Goal: Use online tool/utility: Utilize a website feature to perform a specific function

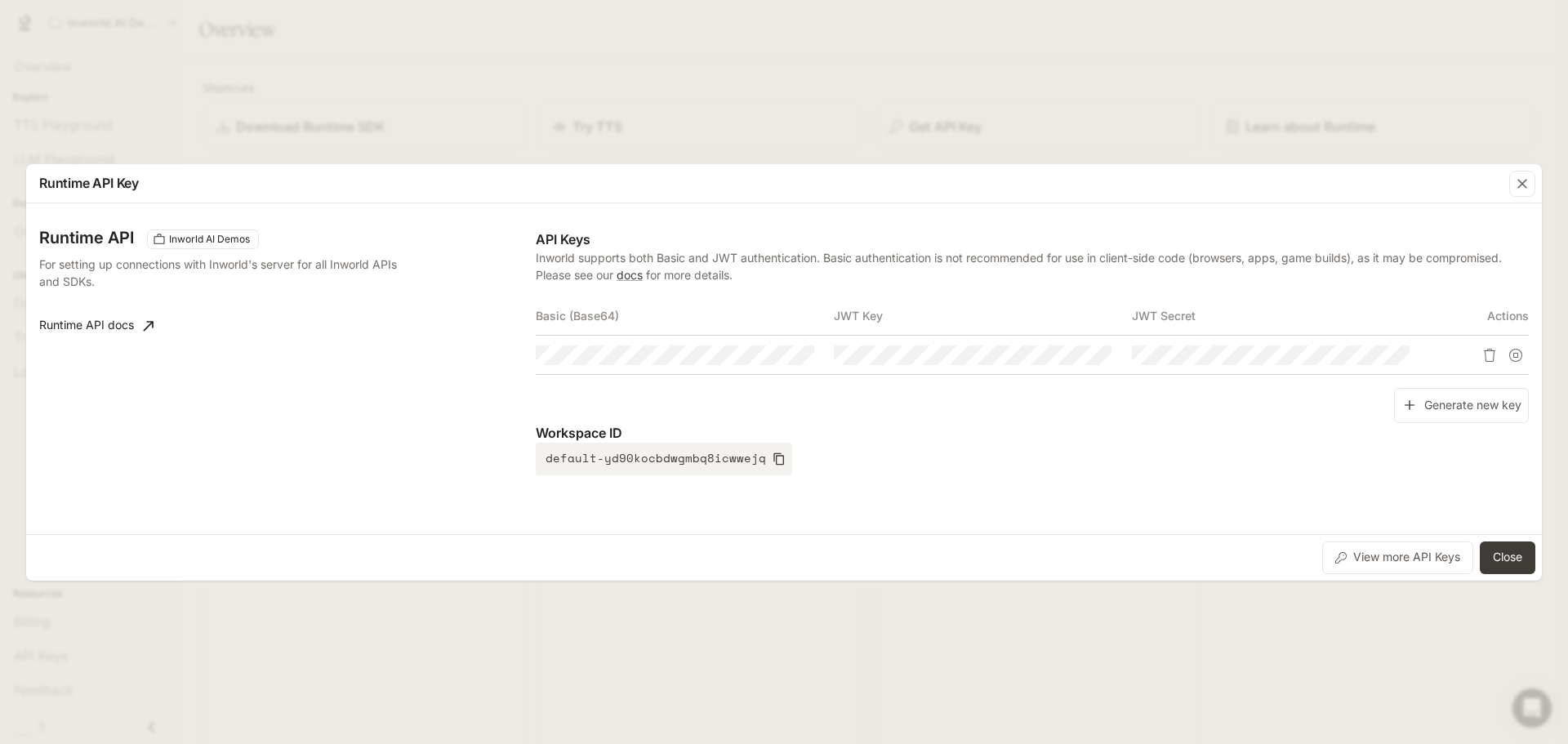
click at [874, 106] on div "Runtime API Key Runtime API Inworld AI Demos For setting up connections with In…" at bounding box center [784, 372] width 1568 height 744
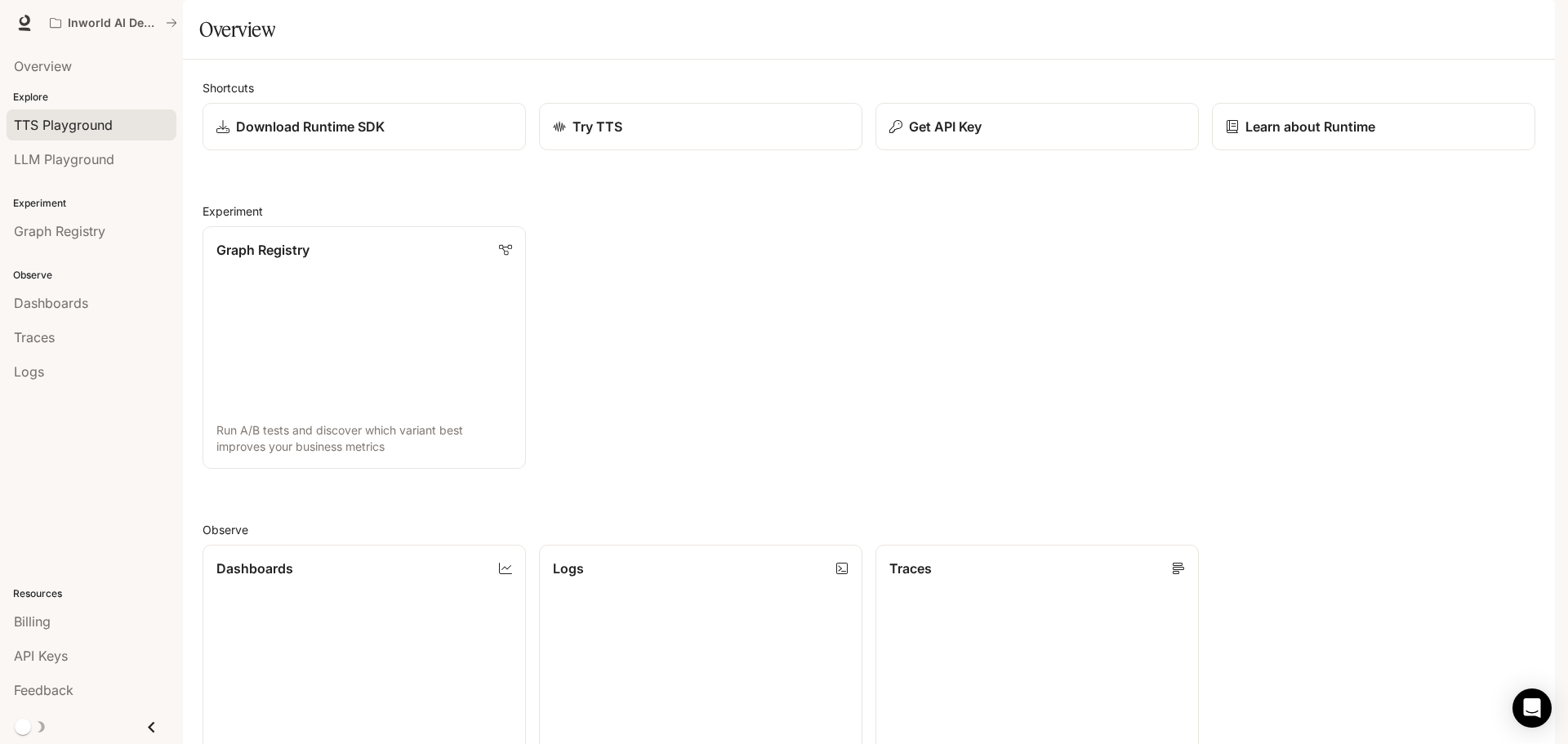
click at [65, 114] on link "TTS Playground" at bounding box center [91, 124] width 170 height 31
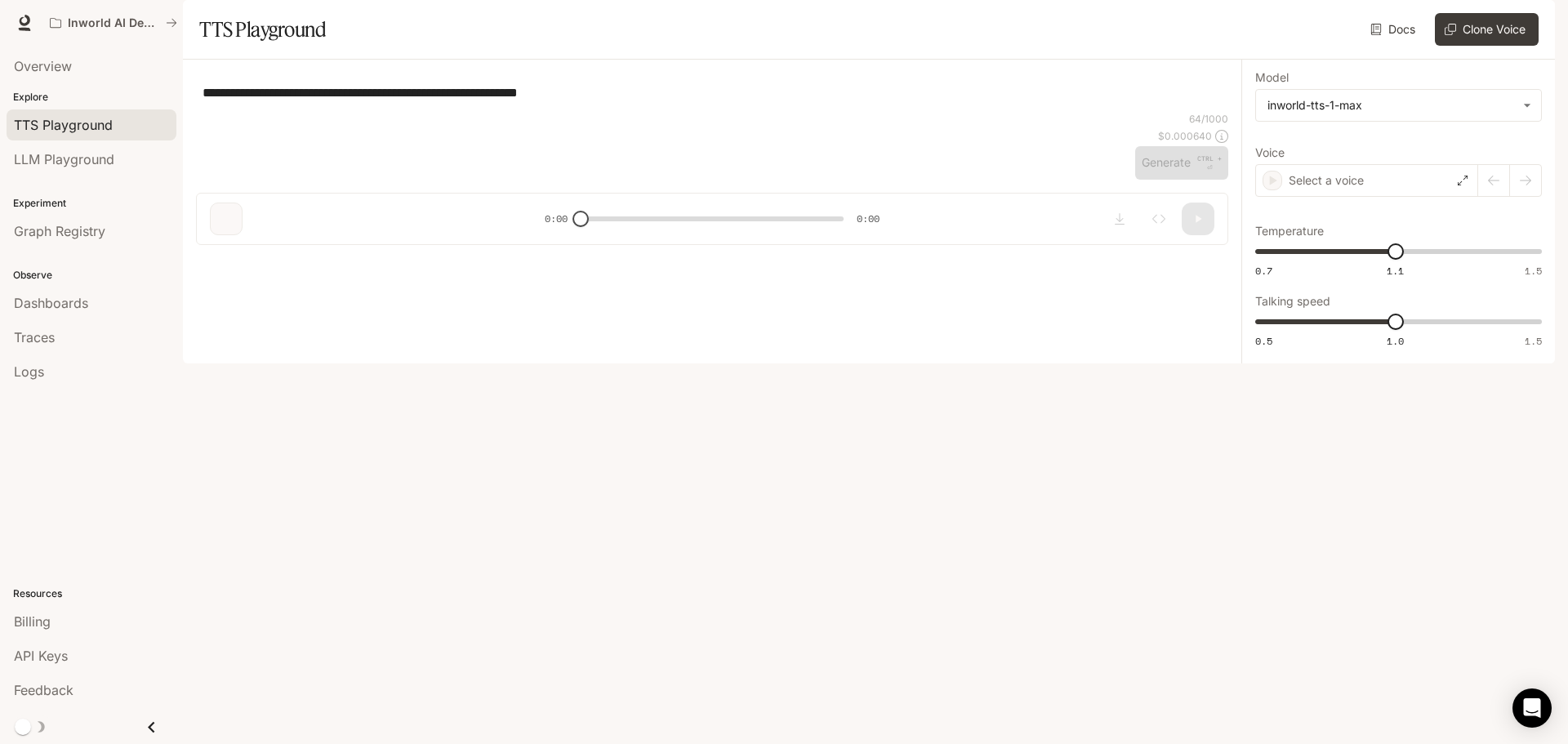
type textarea "**********"
type input "**********"
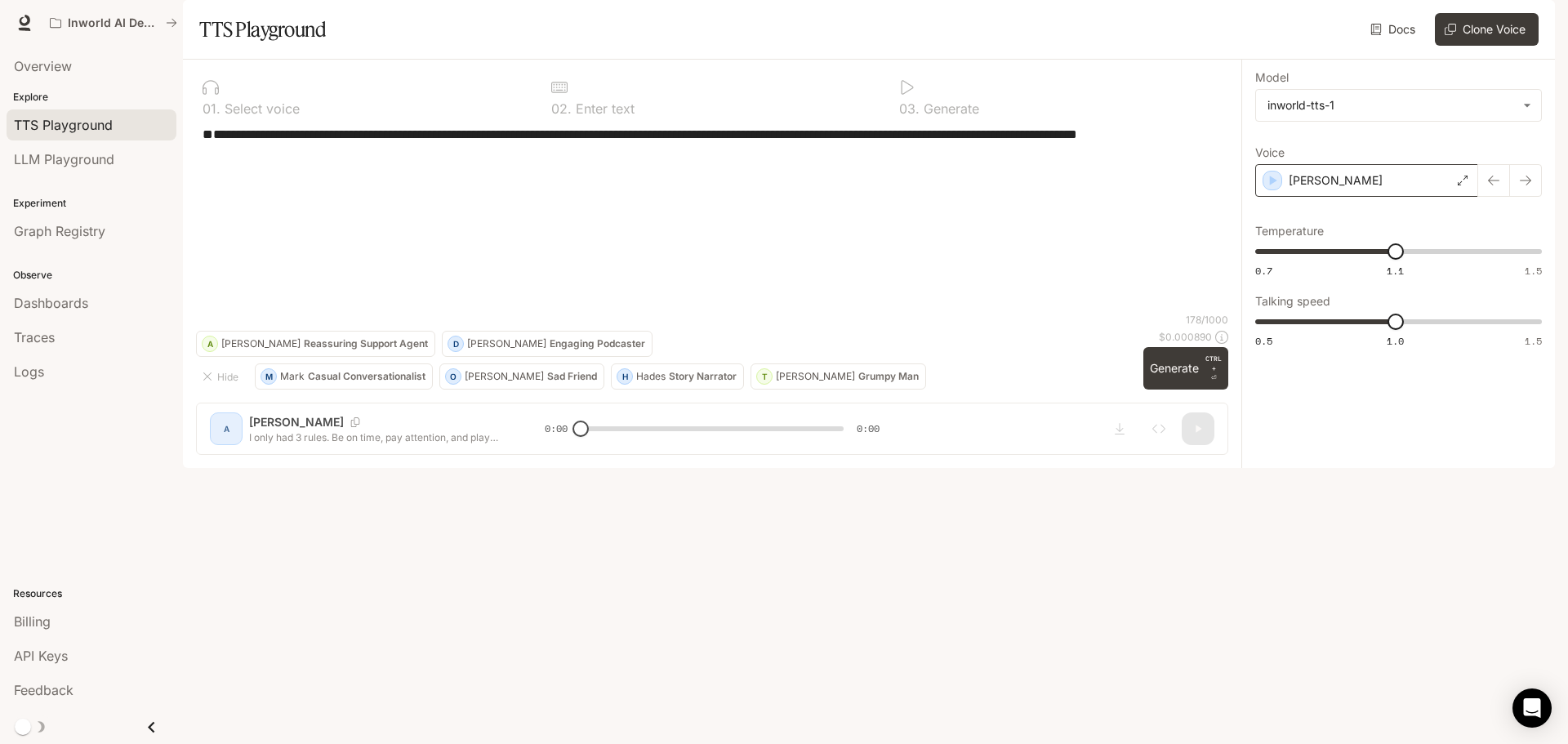
click at [1318, 197] on div "[PERSON_NAME]" at bounding box center [1366, 180] width 223 height 33
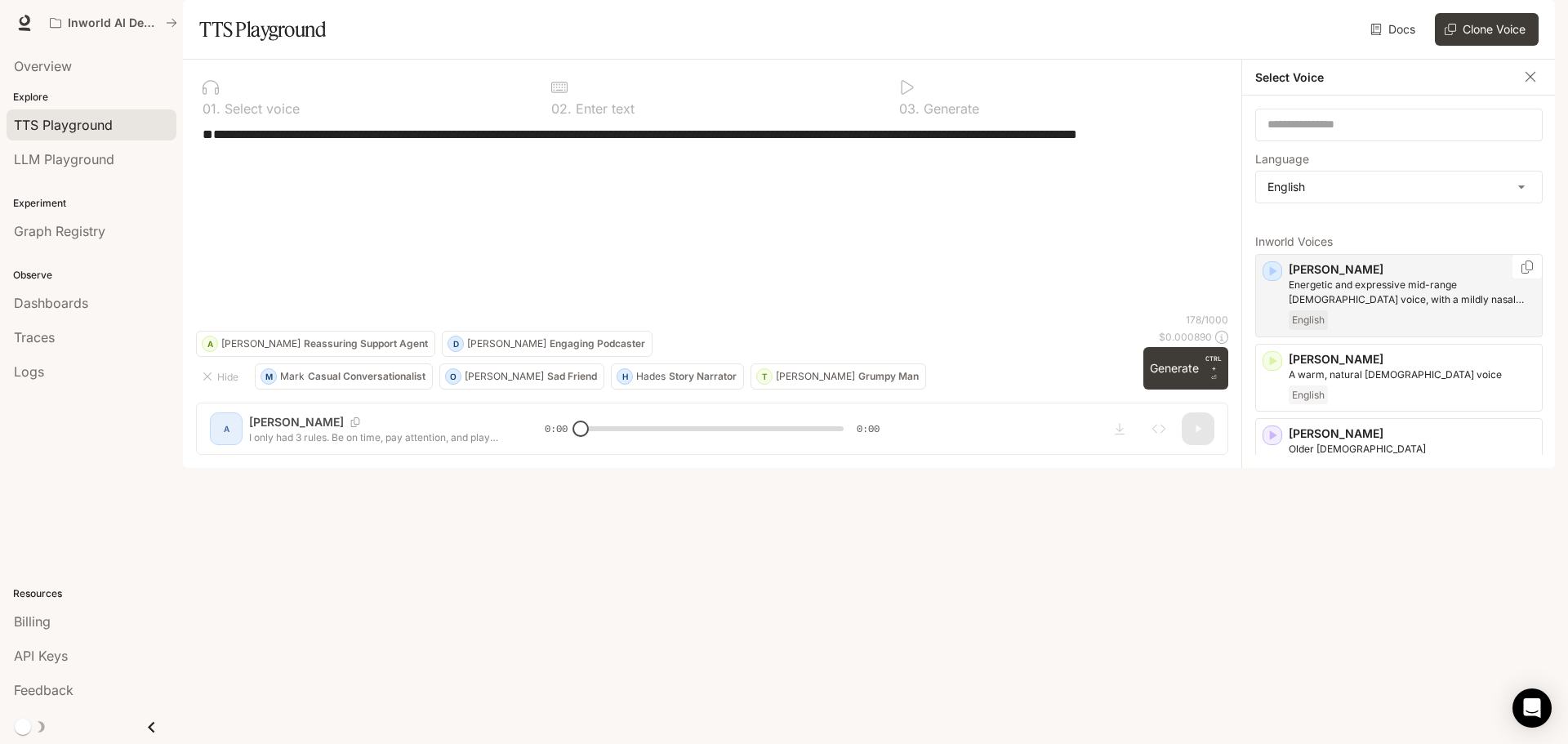
click at [1275, 276] on icon "button" at bounding box center [1274, 271] width 8 height 9
click at [1275, 412] on div "[PERSON_NAME] A warm, natural [DEMOGRAPHIC_DATA] voice English" at bounding box center [1398, 378] width 287 height 69
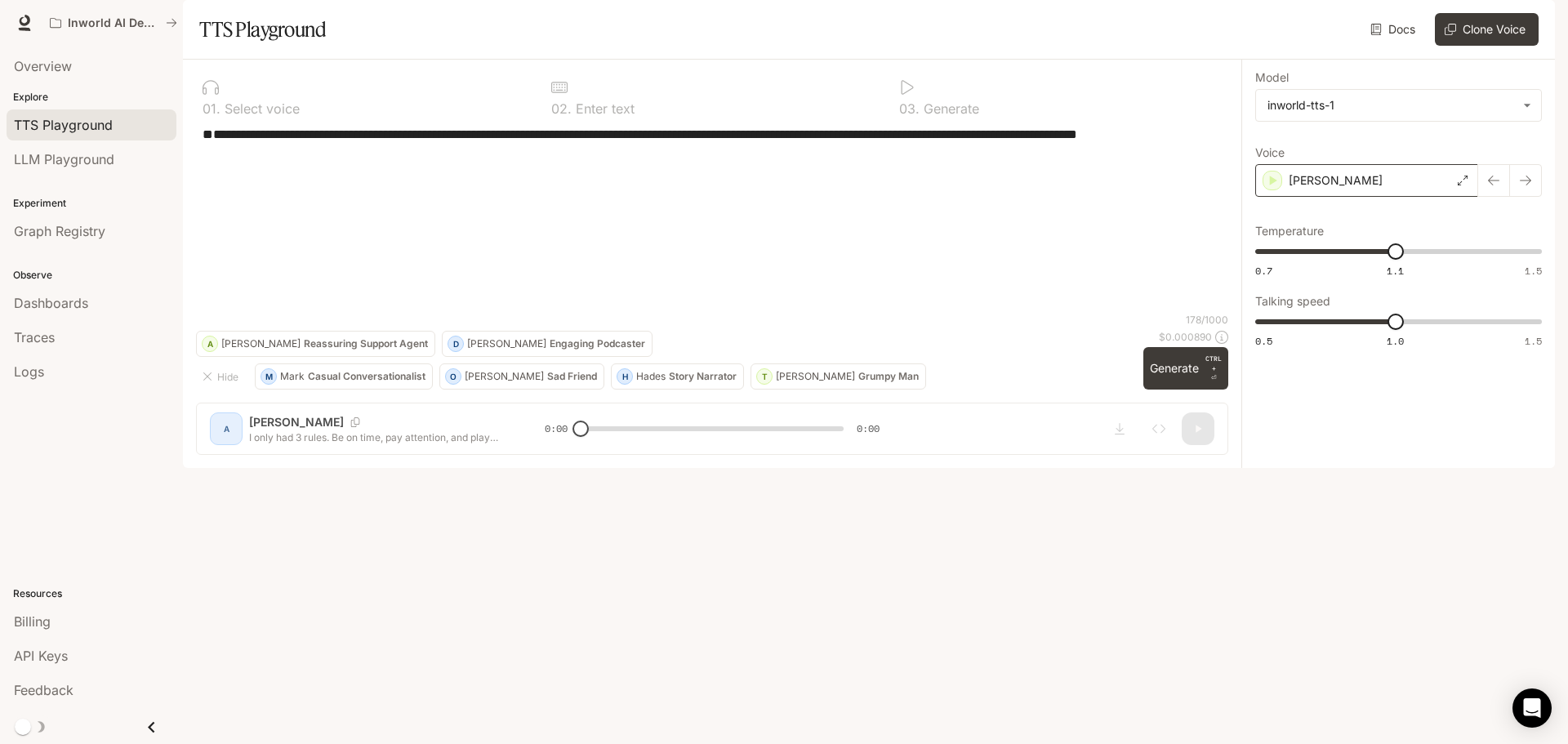
click at [1346, 197] on div "[PERSON_NAME]" at bounding box center [1366, 180] width 223 height 33
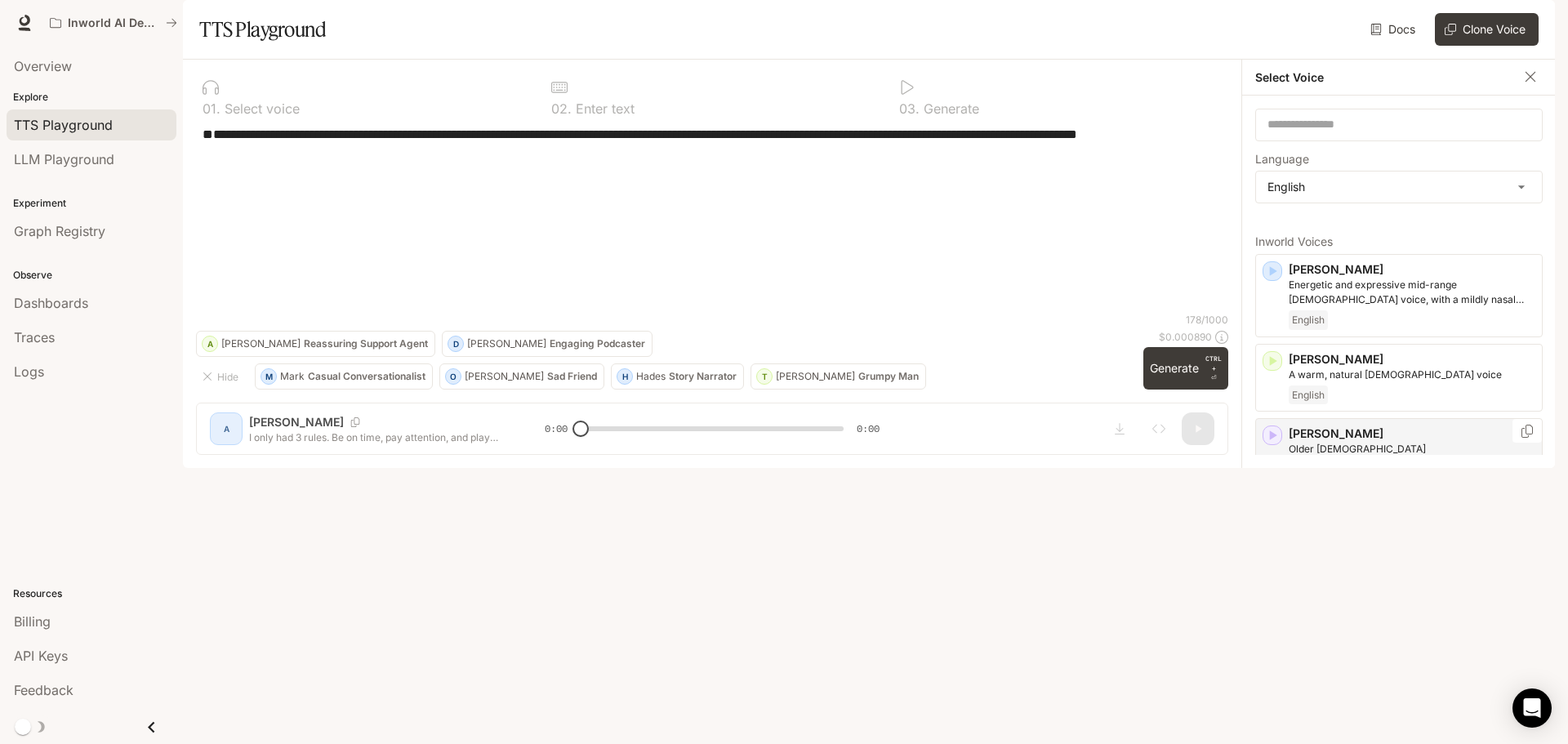
click at [1274, 441] on icon "button" at bounding box center [1274, 436] width 8 height 9
click at [1274, 535] on div "button" at bounding box center [1272, 525] width 20 height 20
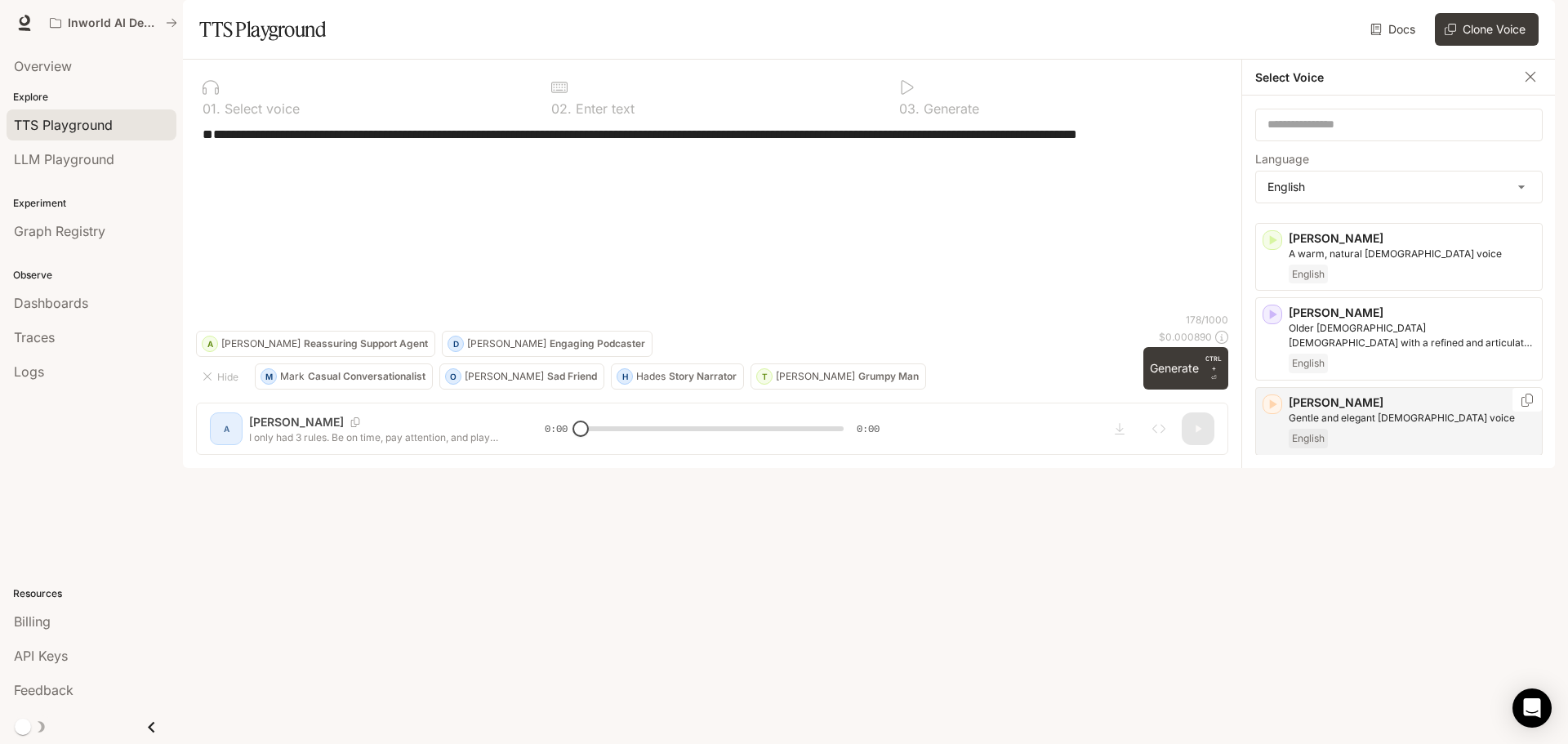
scroll to position [163, 0]
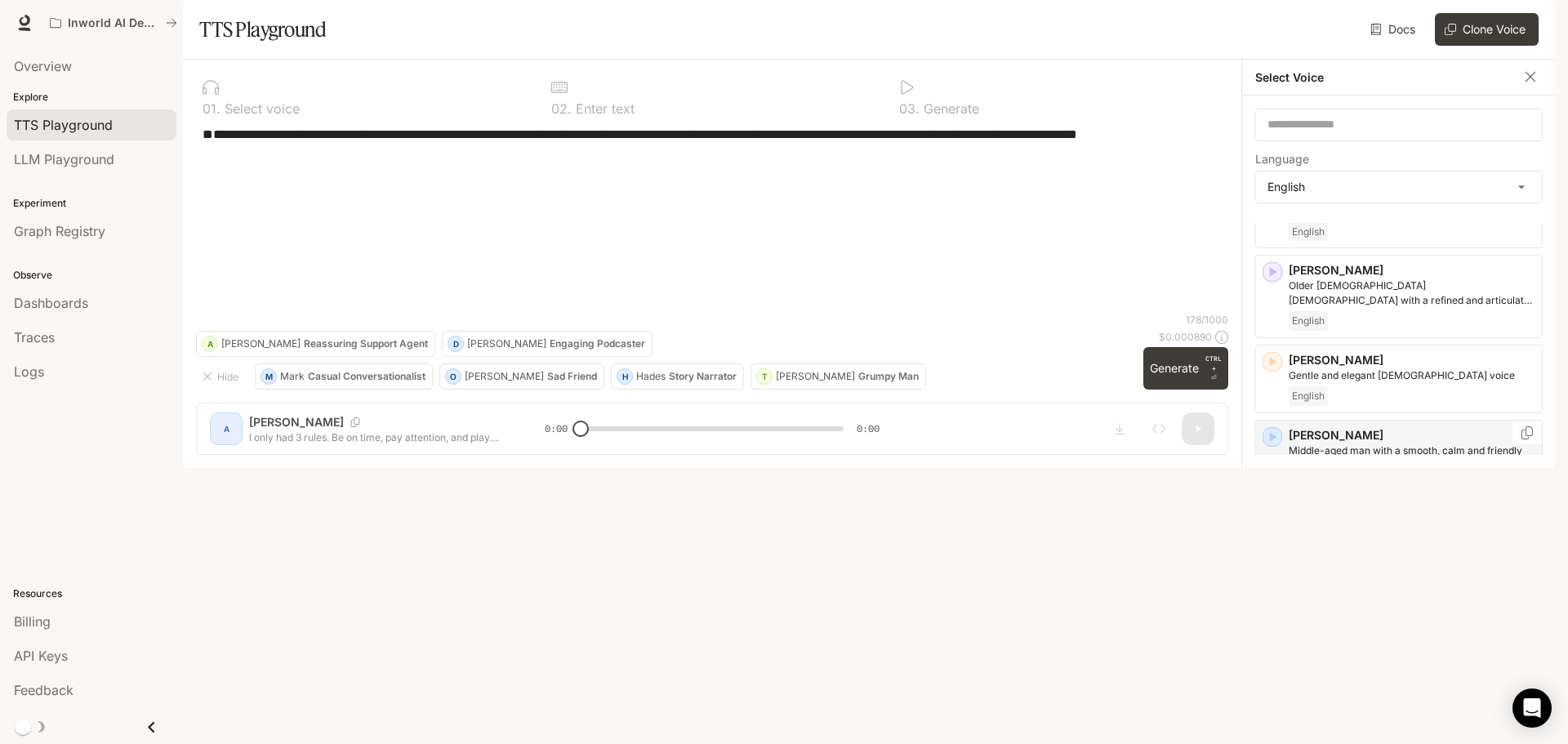
click at [1270, 442] on icon "button" at bounding box center [1274, 437] width 8 height 9
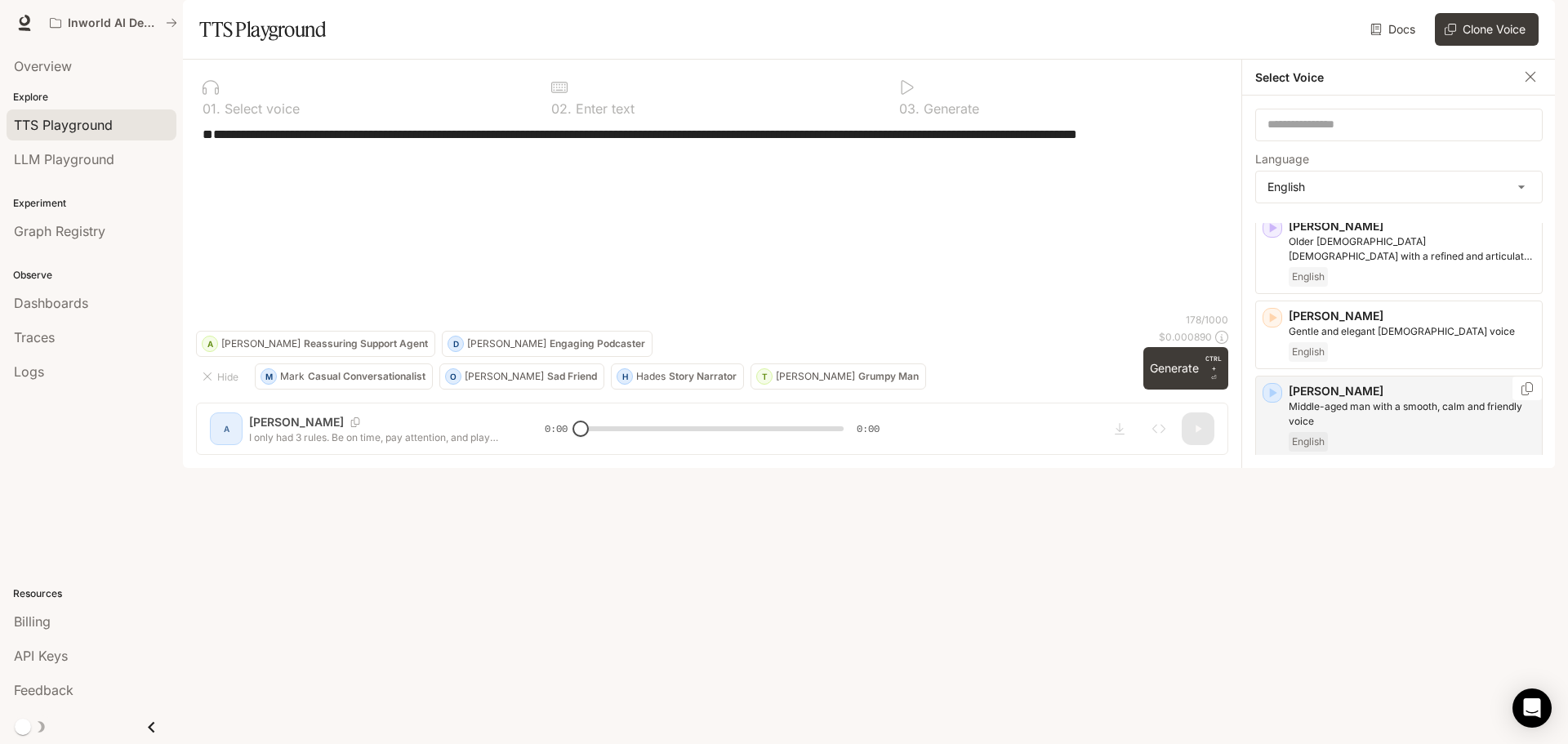
scroll to position [245, 0]
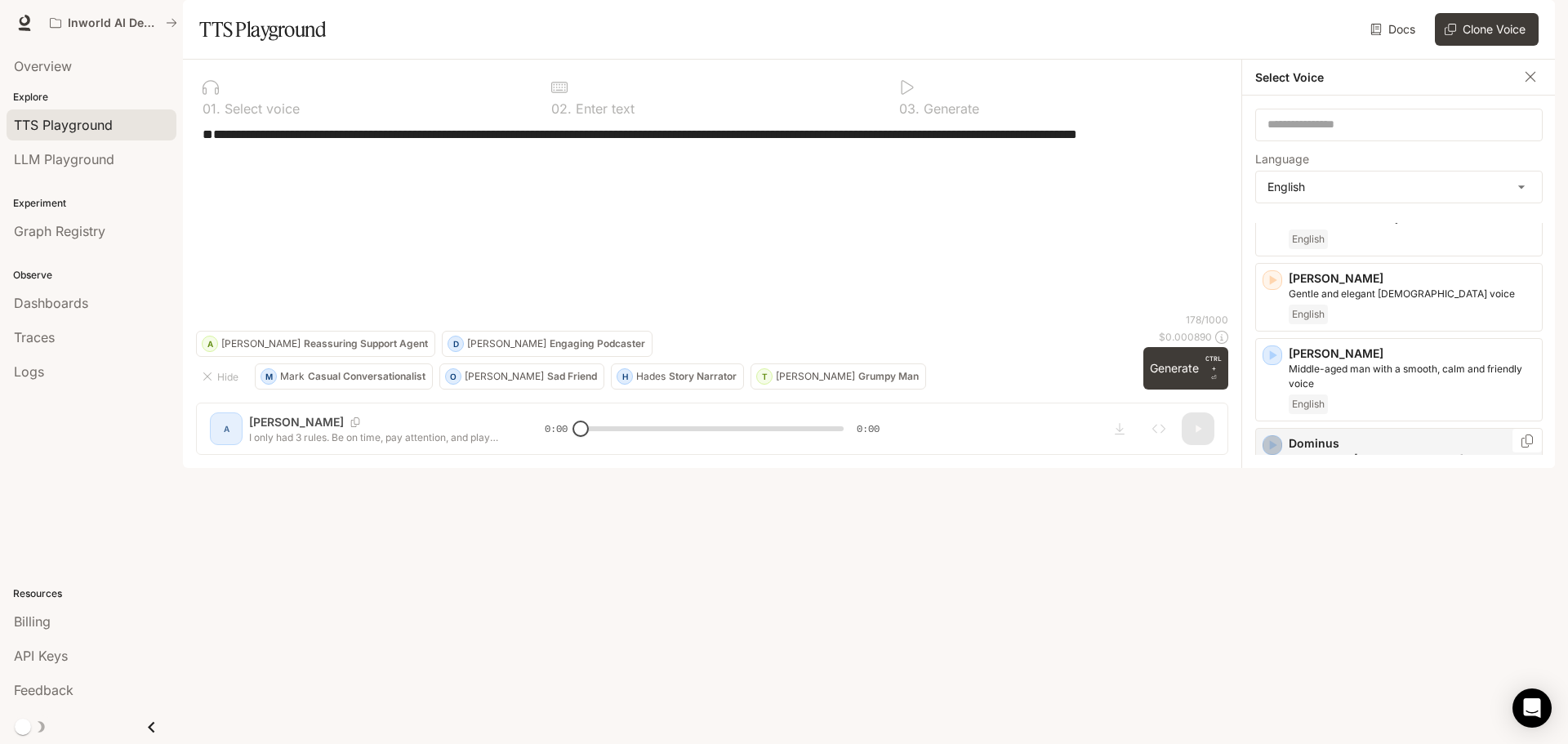
click at [1273, 453] on icon "button" at bounding box center [1272, 445] width 16 height 16
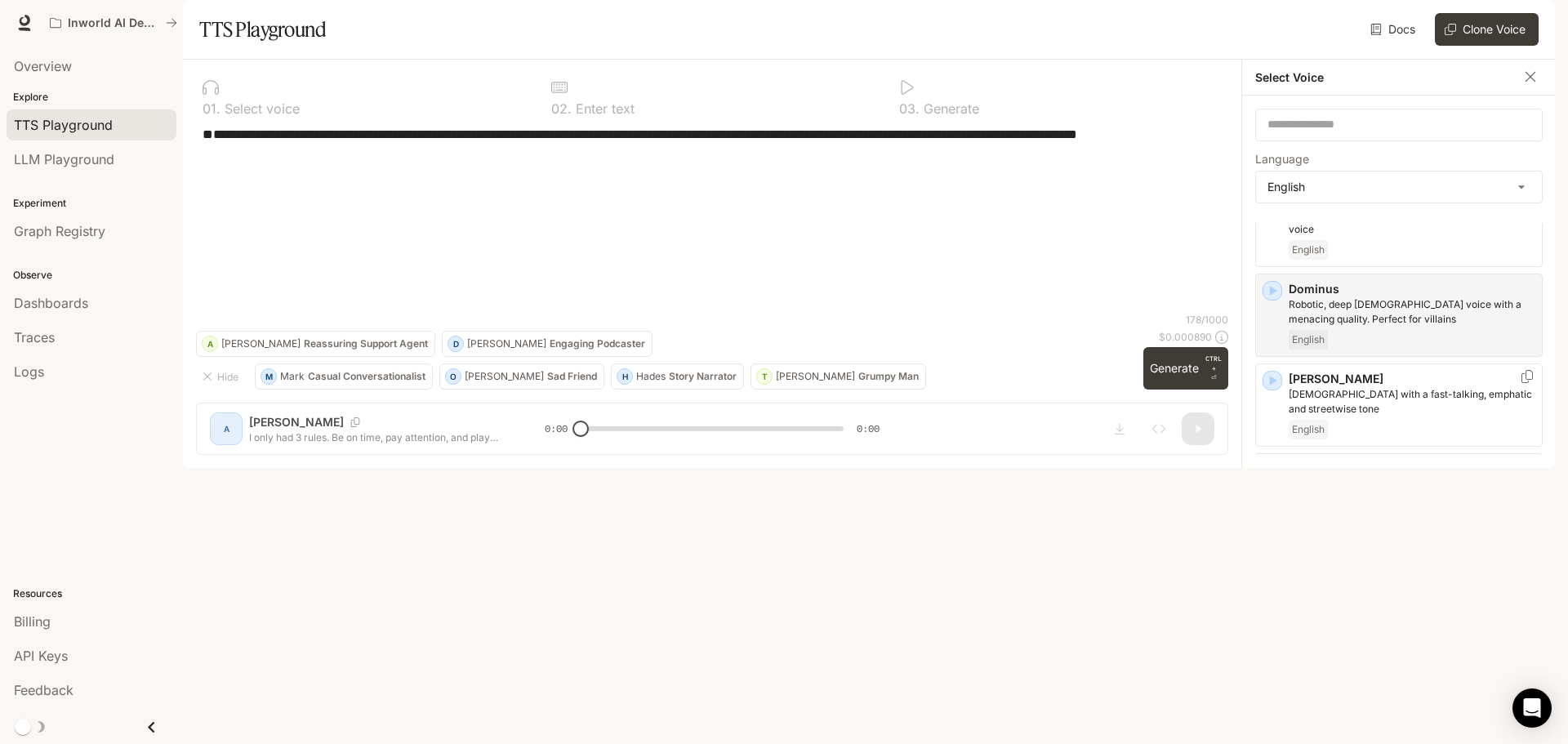
scroll to position [408, 0]
click at [1280, 380] on icon "button" at bounding box center [1272, 371] width 16 height 16
click at [1275, 508] on div "Hades Commanding and gruff [DEMOGRAPHIC_DATA] voice, think an omniscient narrat…" at bounding box center [1398, 486] width 287 height 83
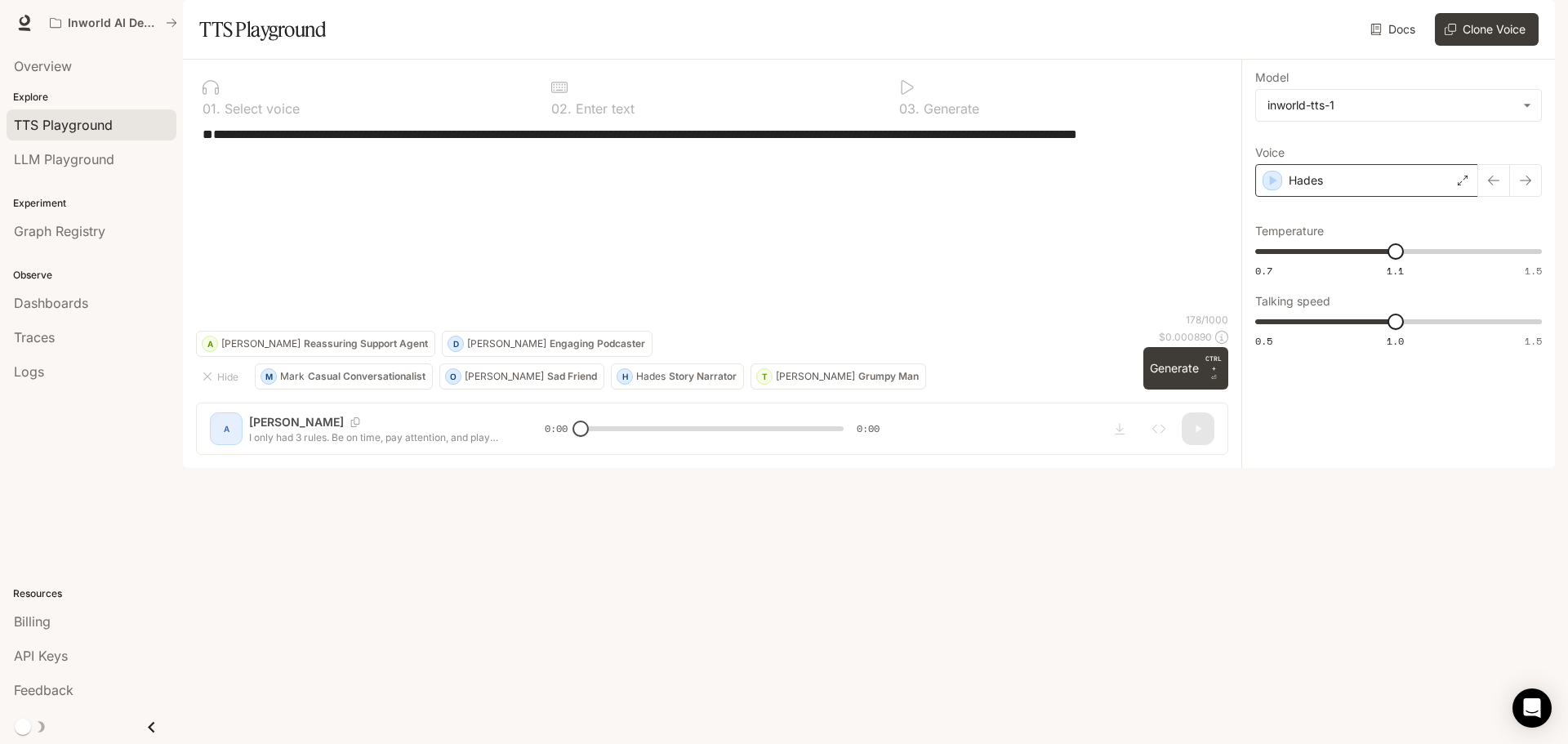
click at [1331, 197] on div "Hades" at bounding box center [1366, 180] width 223 height 33
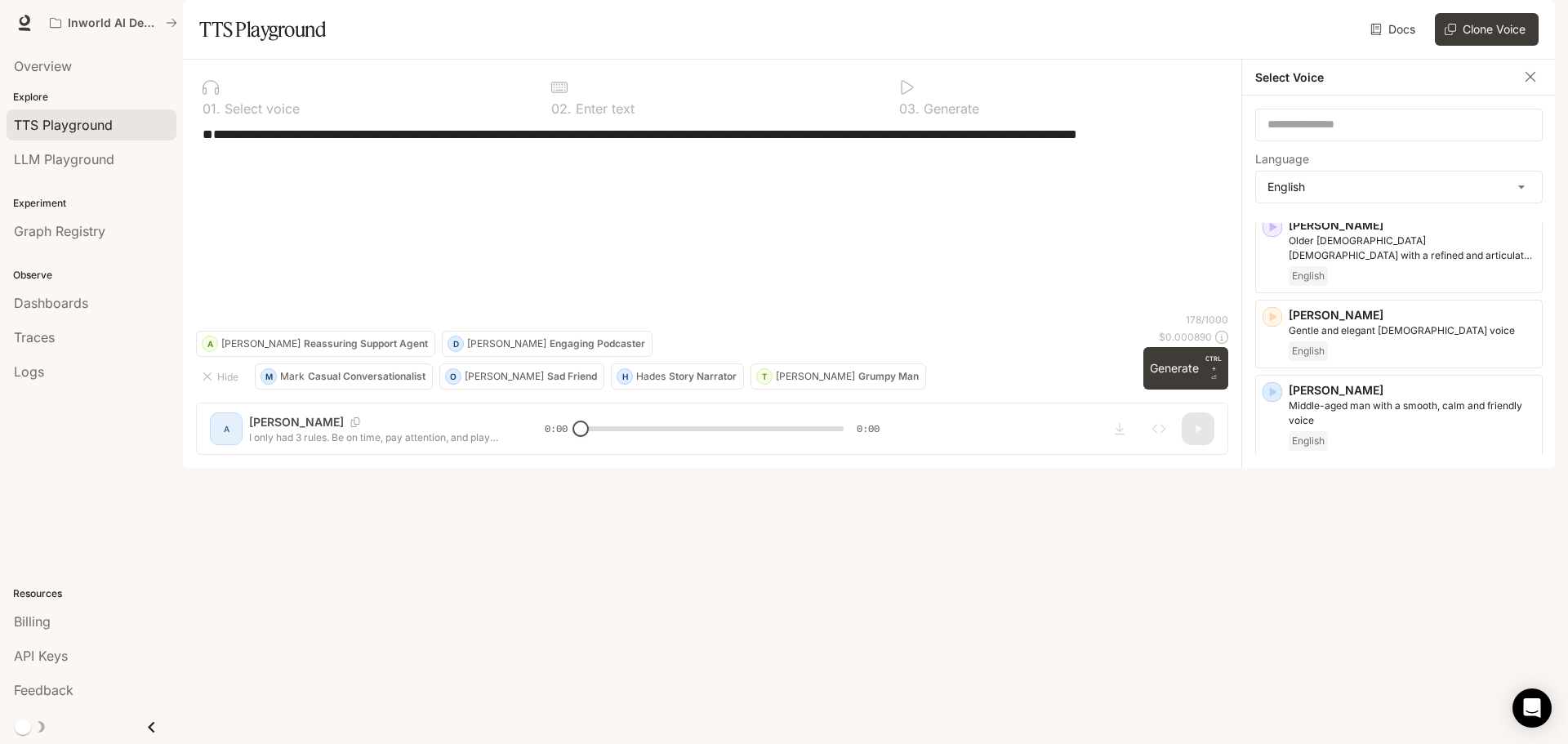
scroll to position [245, 0]
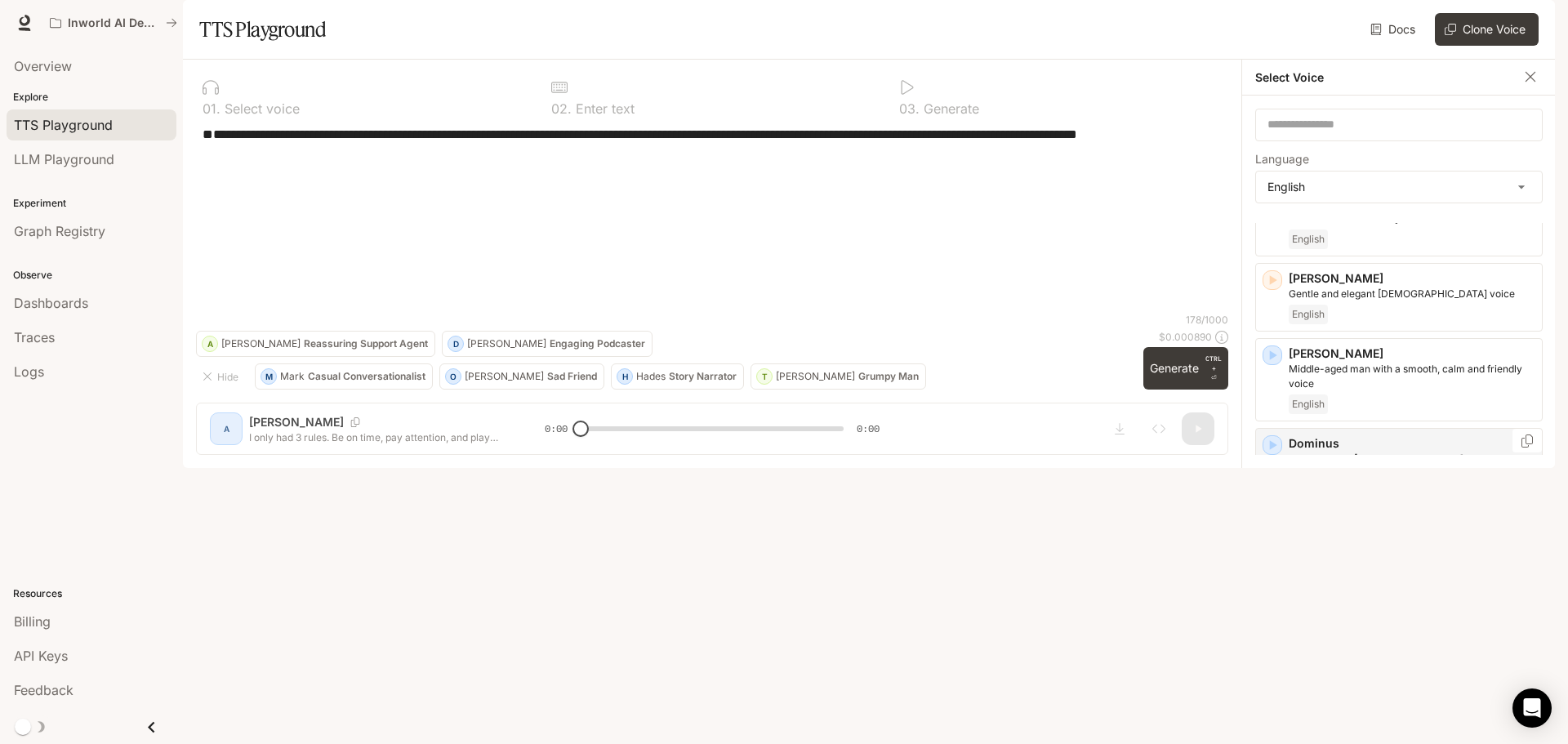
click at [1276, 453] on icon "button" at bounding box center [1272, 445] width 16 height 16
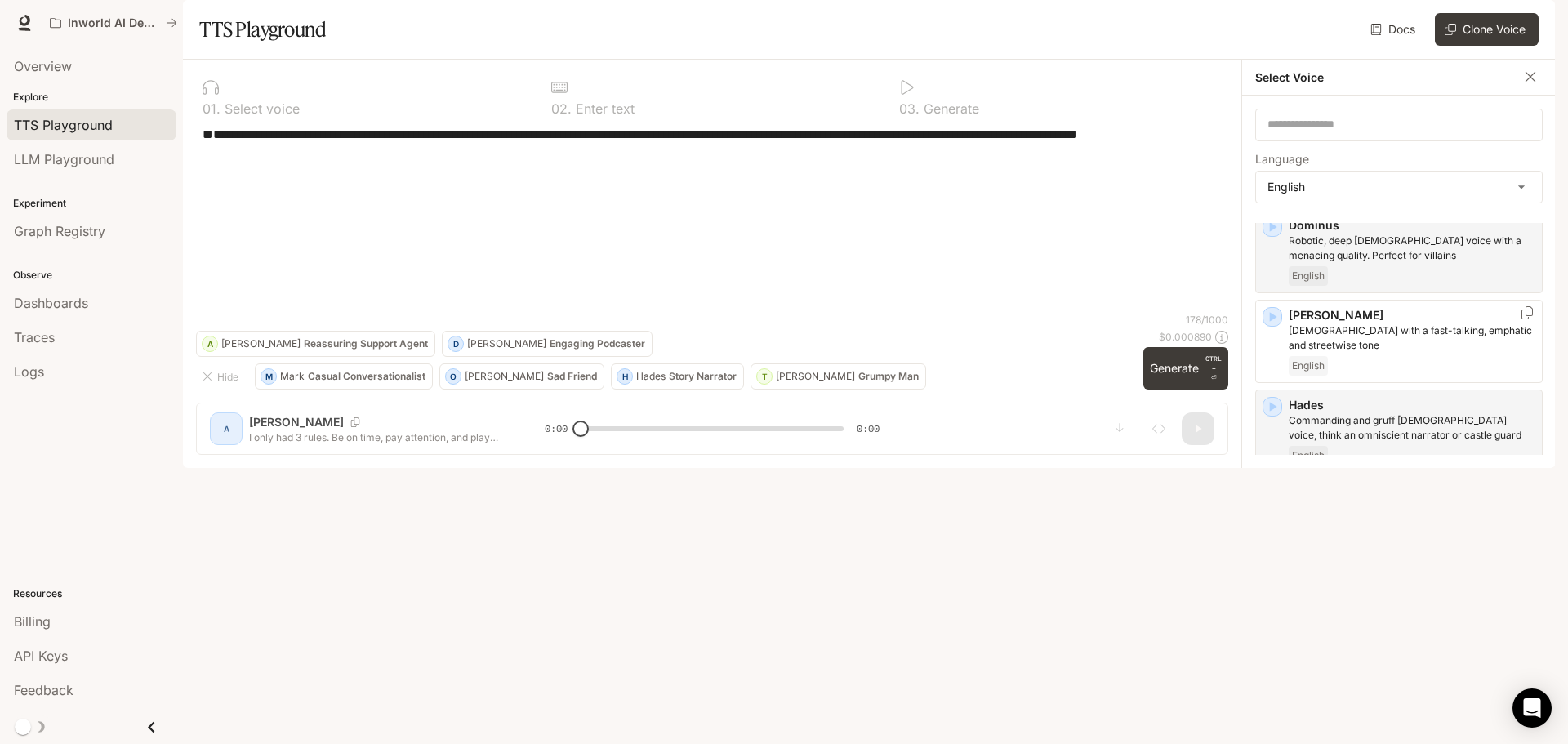
scroll to position [490, 0]
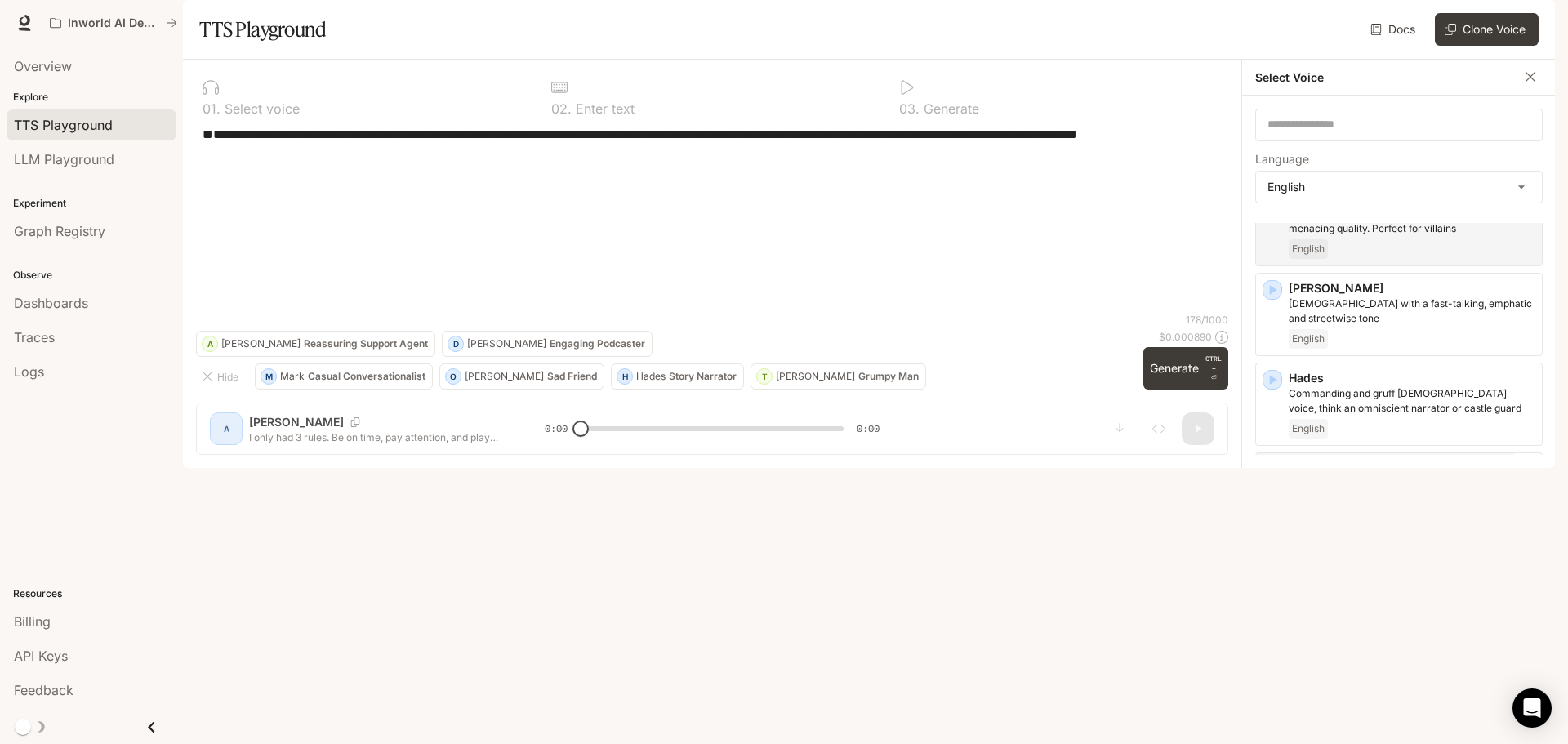
click at [1278, 477] on icon "button" at bounding box center [1272, 469] width 16 height 16
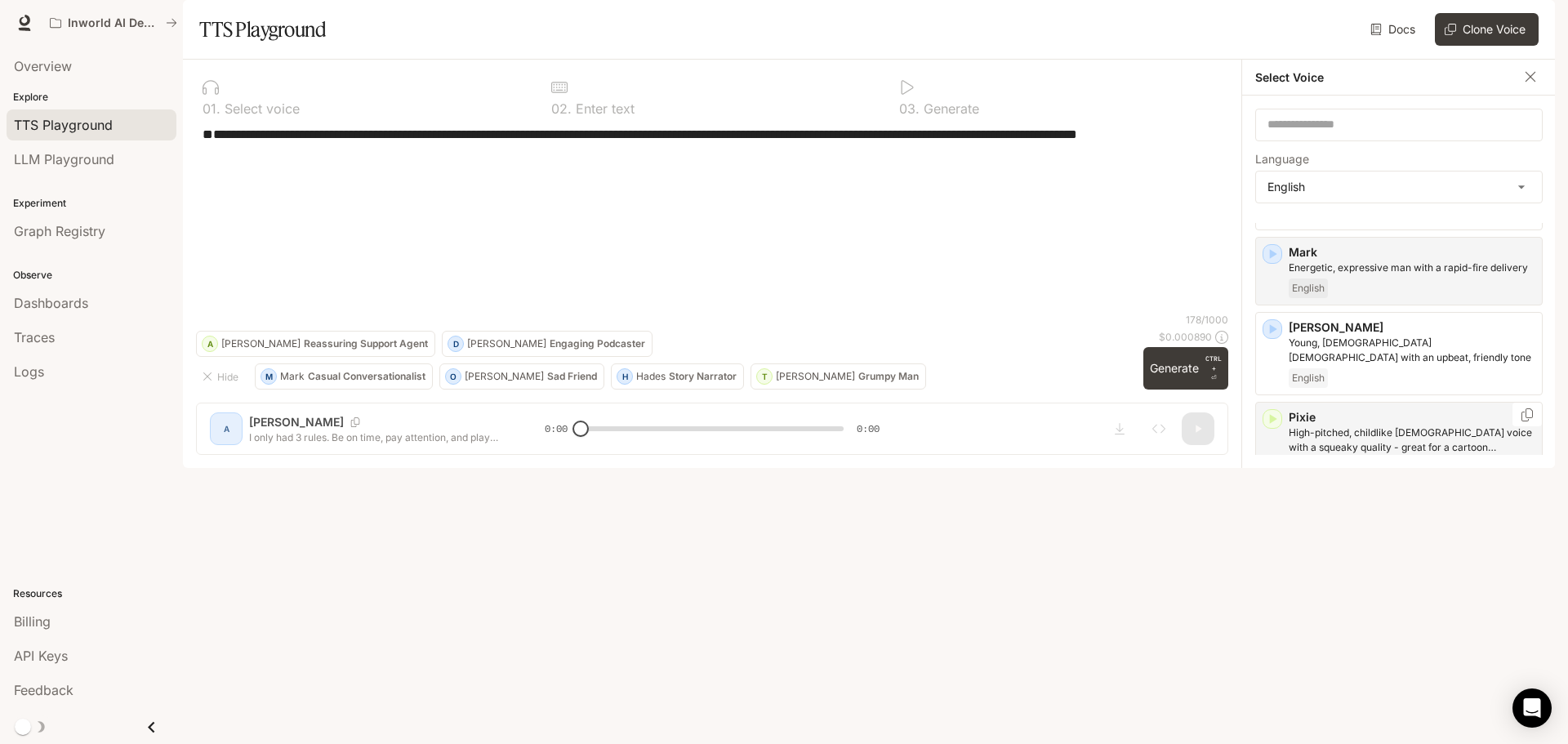
scroll to position [735, 0]
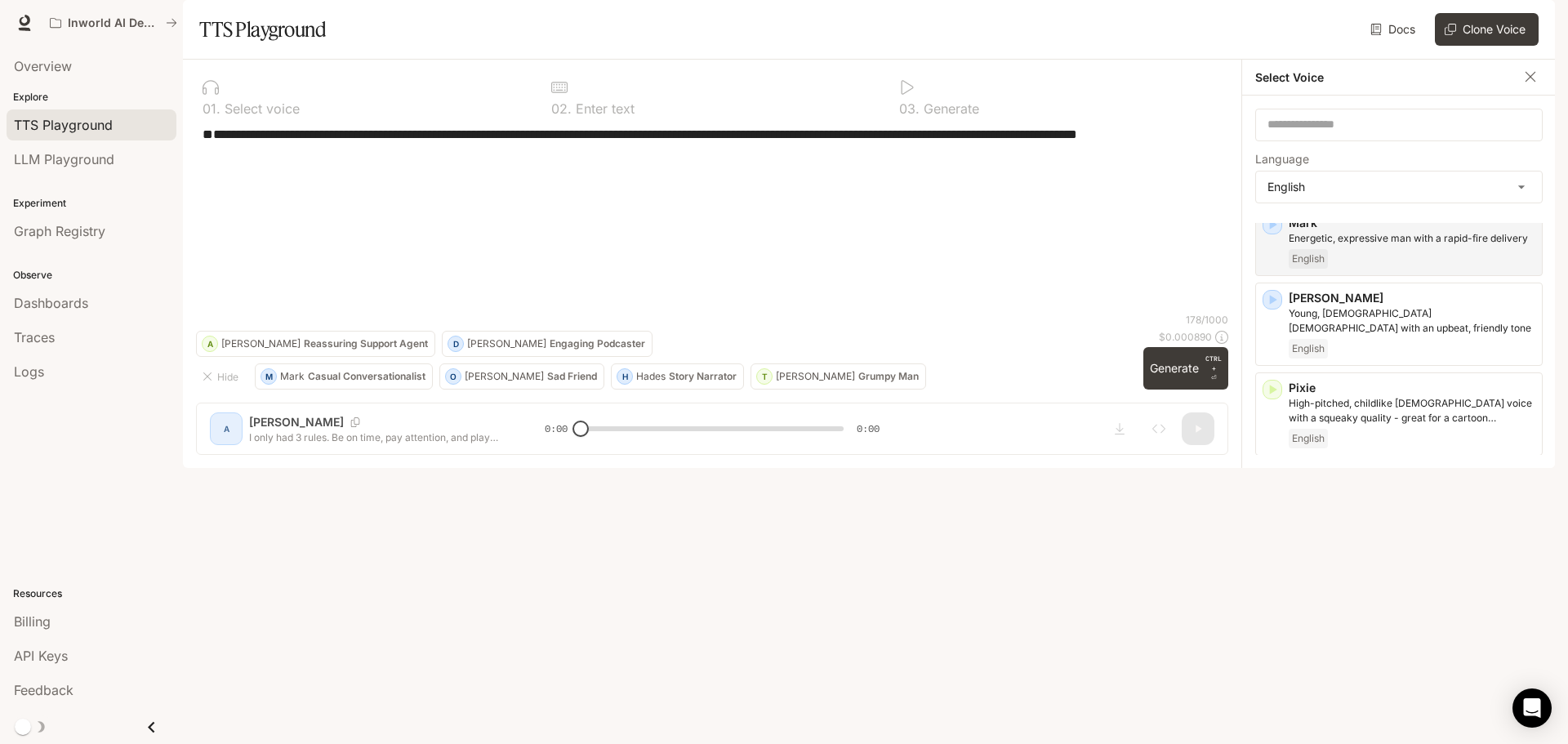
click at [1280, 488] on icon "button" at bounding box center [1272, 478] width 16 height 16
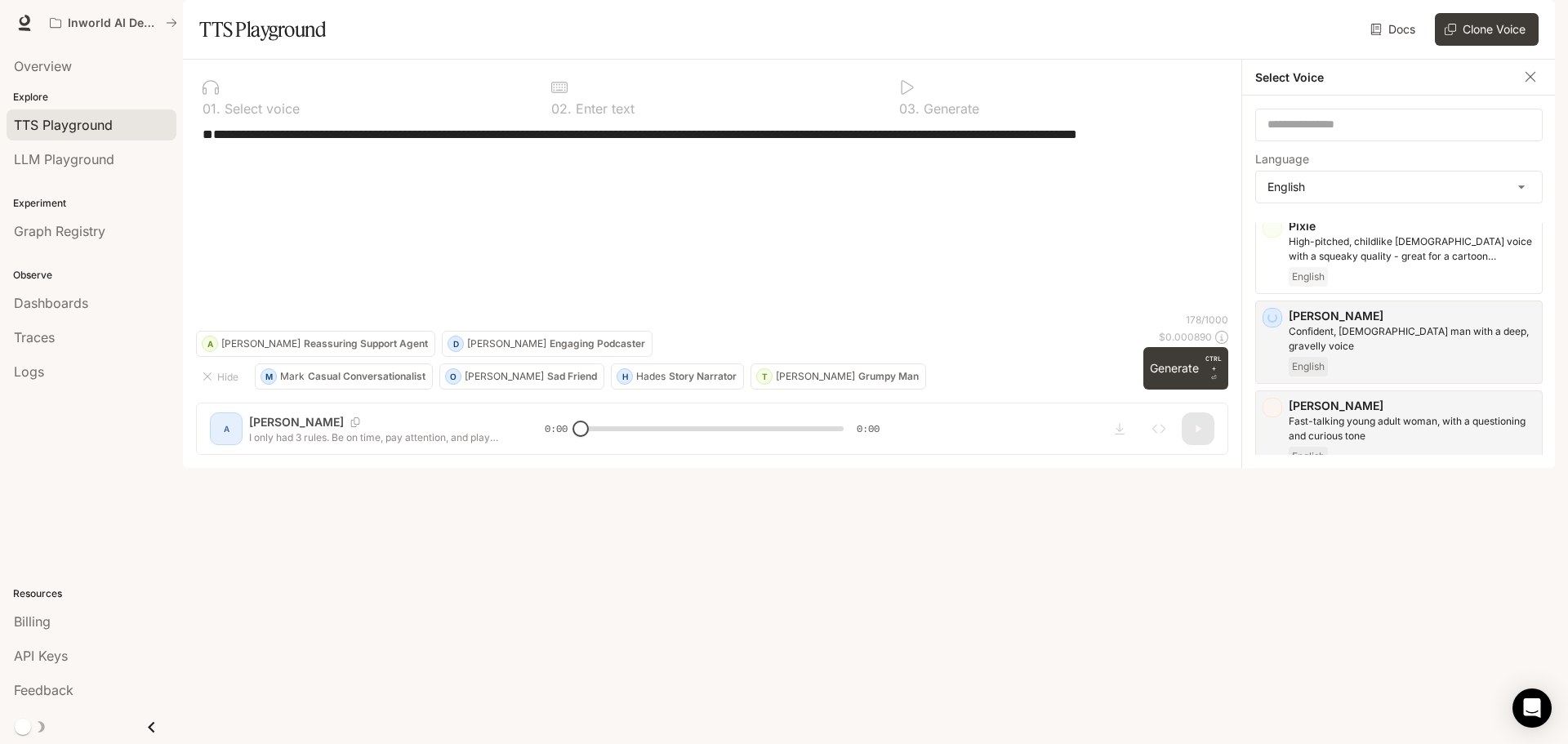
scroll to position [898, 0]
click at [1281, 505] on div "button" at bounding box center [1272, 495] width 18 height 18
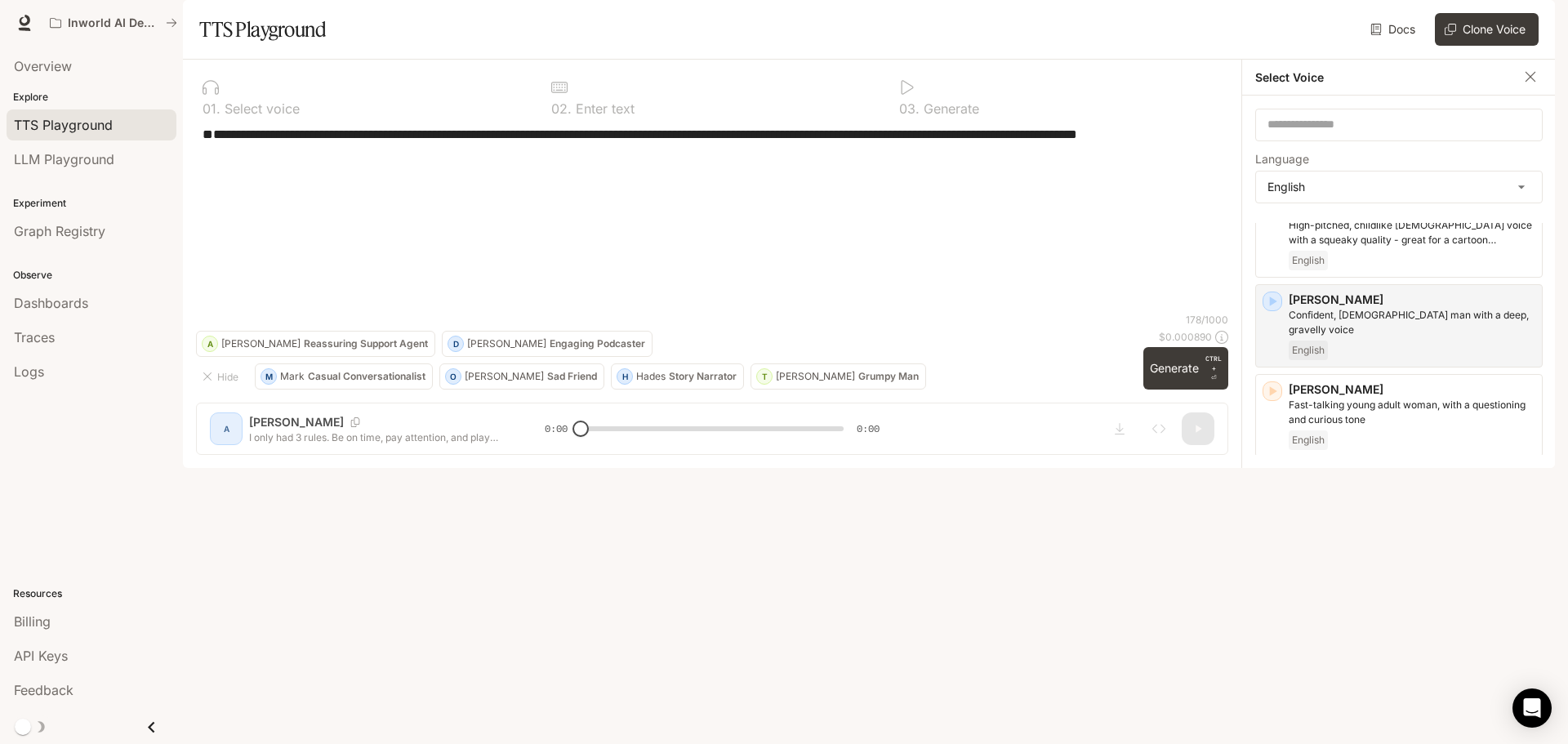
scroll to position [917, 0]
click at [1282, 576] on div "button" at bounding box center [1272, 566] width 20 height 20
click at [1279, 660] on icon "button" at bounding box center [1272, 655] width 16 height 16
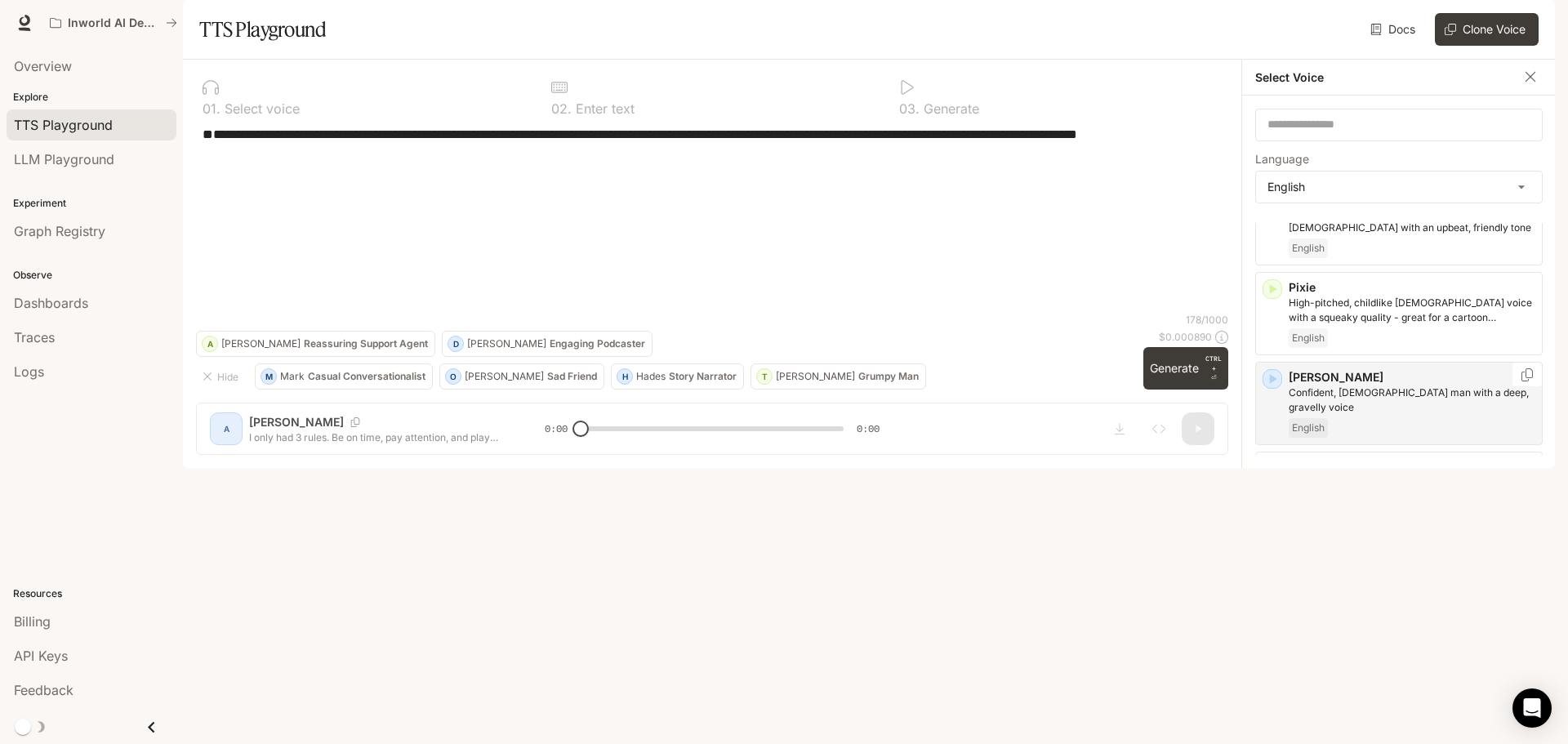
click at [1269, 387] on icon "button" at bounding box center [1272, 379] width 16 height 16
click at [1280, 387] on icon "button" at bounding box center [1272, 379] width 16 height 16
